Goal: Go to known website: Access a specific website the user already knows

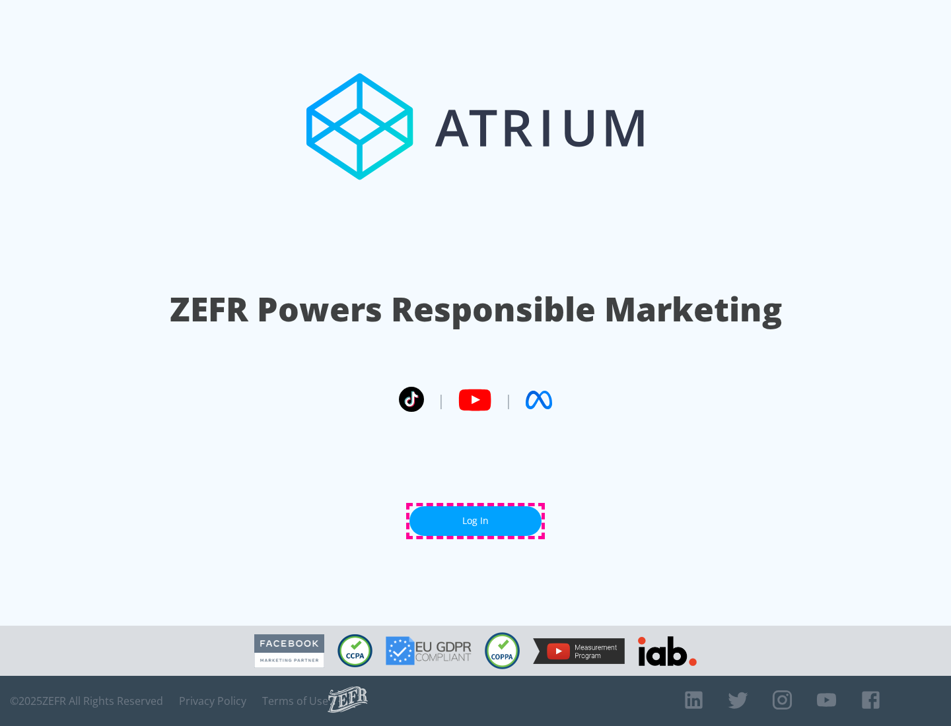
click at [475, 521] on link "Log In" at bounding box center [475, 522] width 132 height 30
